Goal: Task Accomplishment & Management: Manage account settings

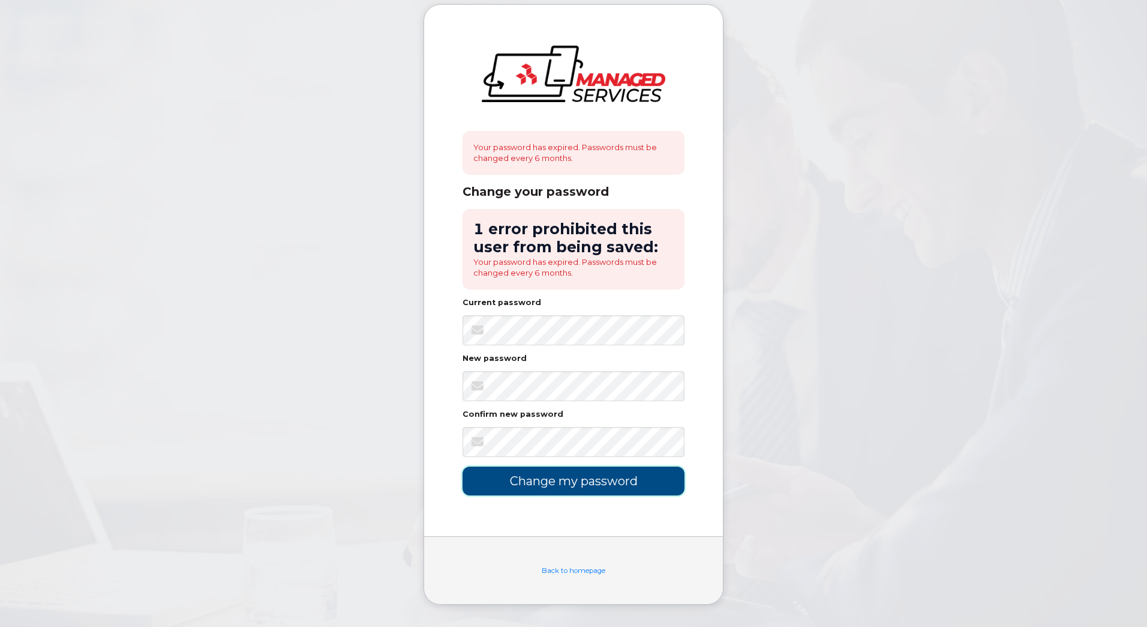
click at [613, 480] on input "Change my password" at bounding box center [574, 480] width 222 height 28
click at [403, 374] on body "Your password has expired. Passwords must be changed every 6 months. Change you…" at bounding box center [573, 313] width 1147 height 627
click at [622, 480] on input "Change my password" at bounding box center [574, 480] width 222 height 28
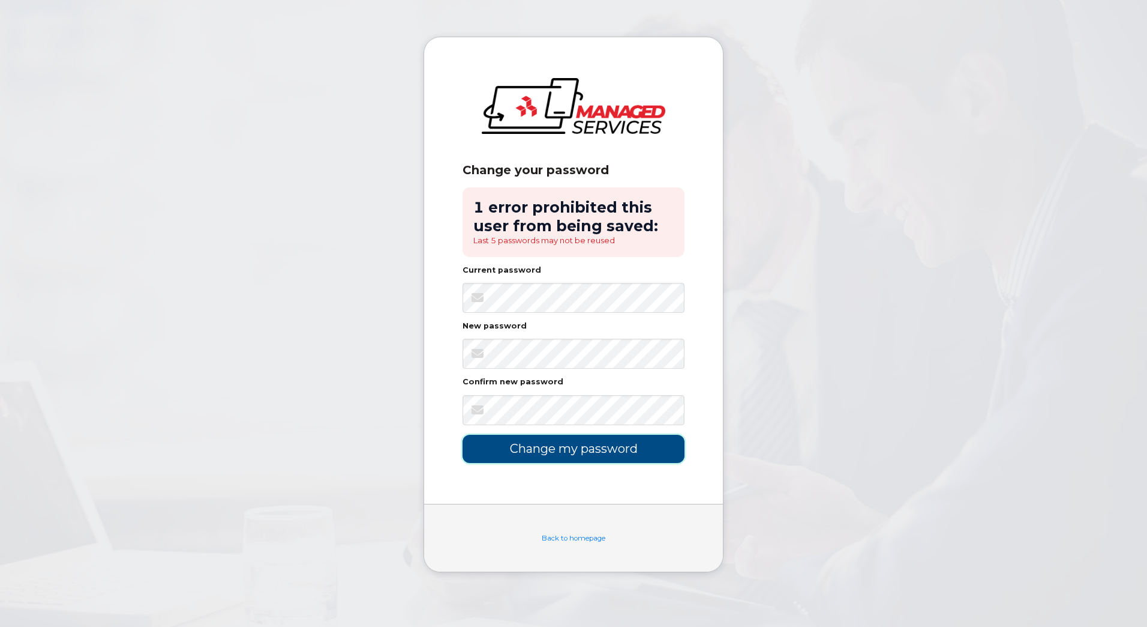
click at [558, 457] on input "Change my password" at bounding box center [574, 449] width 222 height 28
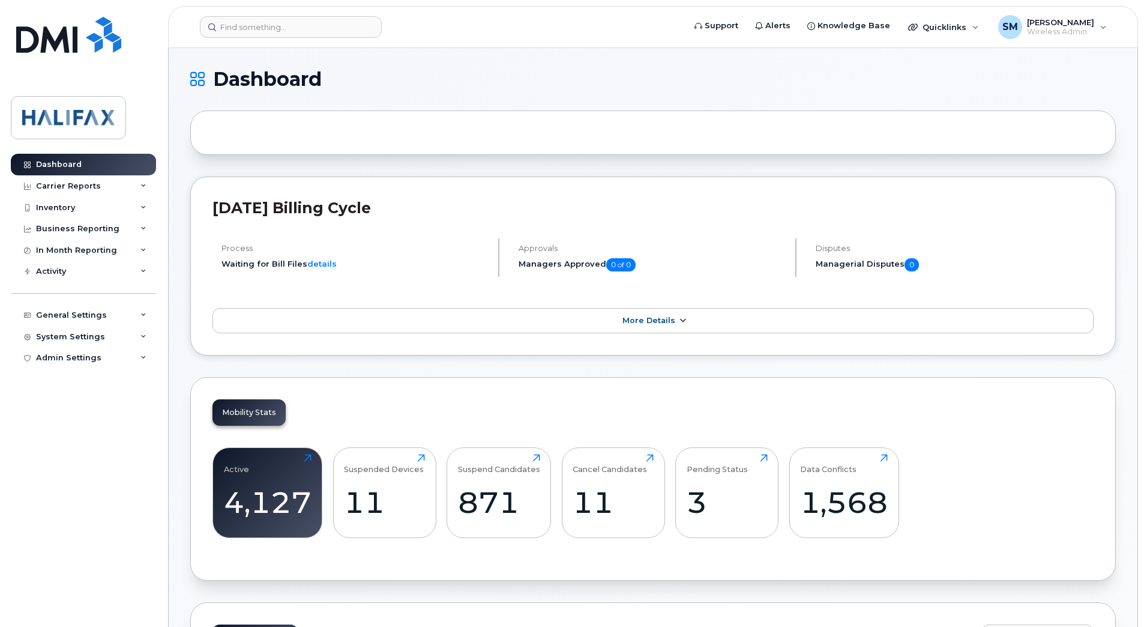
click at [685, 323] on icon at bounding box center [683, 321] width 10 height 8
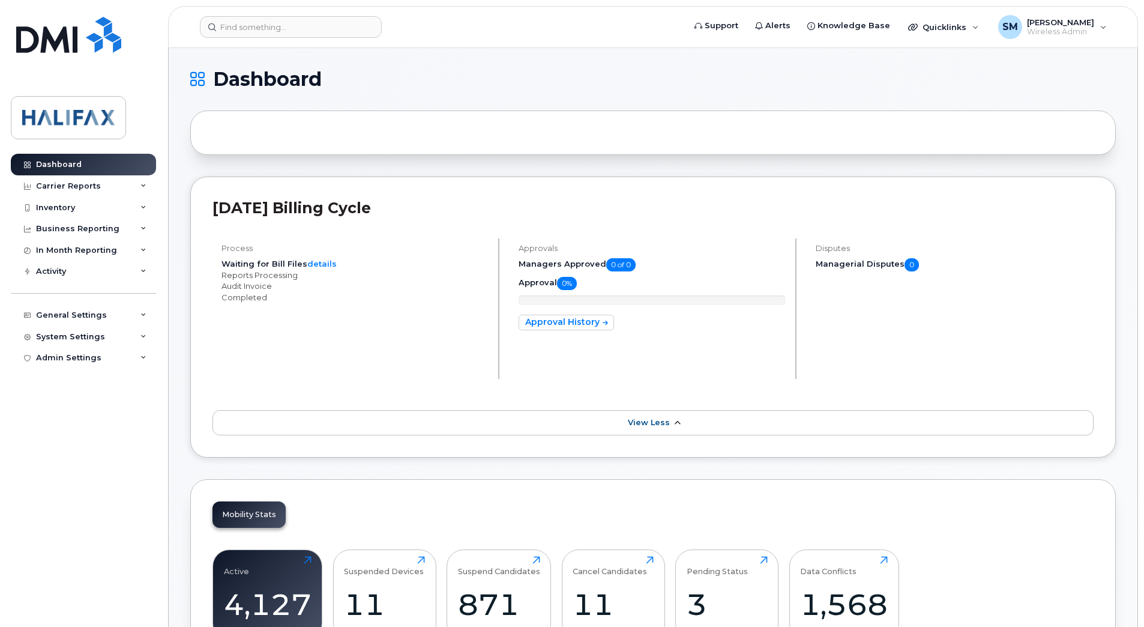
click at [675, 420] on icon at bounding box center [677, 423] width 10 height 8
